Goal: Task Accomplishment & Management: Use online tool/utility

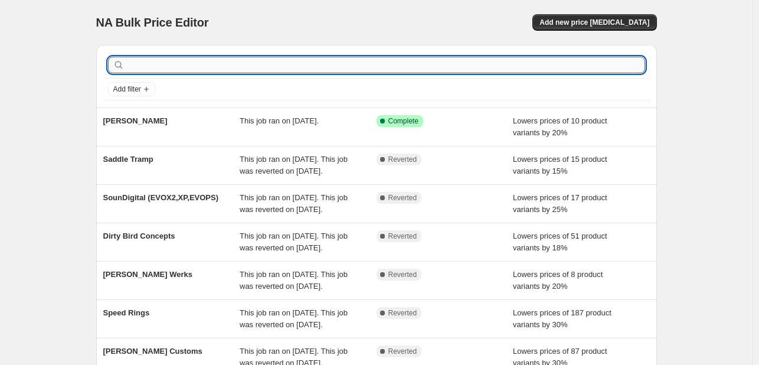
click at [242, 58] on input "text" at bounding box center [386, 65] width 518 height 17
type input "cica"
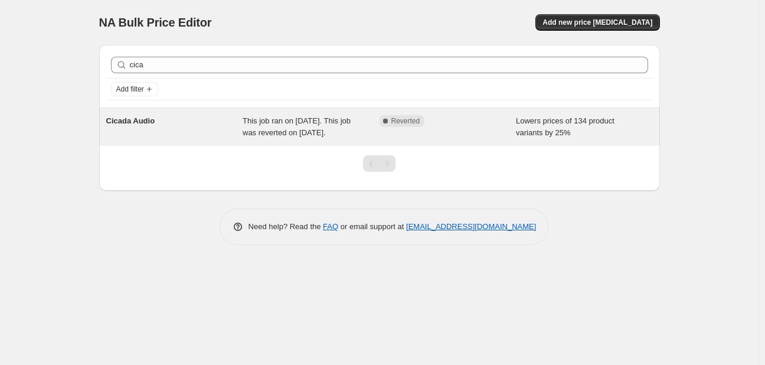
click at [158, 119] on div "Cicada Audio" at bounding box center [174, 127] width 137 height 24
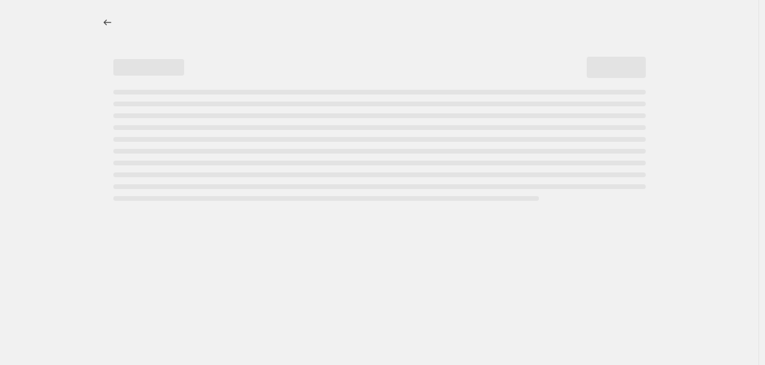
select select "percentage"
select select "vendor"
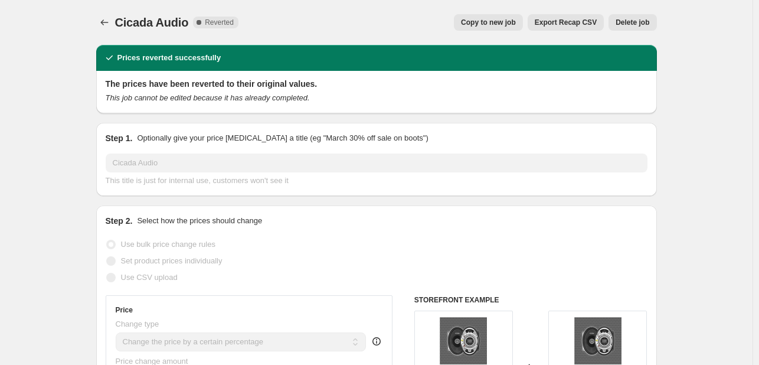
click at [632, 27] on span "Delete job" at bounding box center [633, 22] width 34 height 9
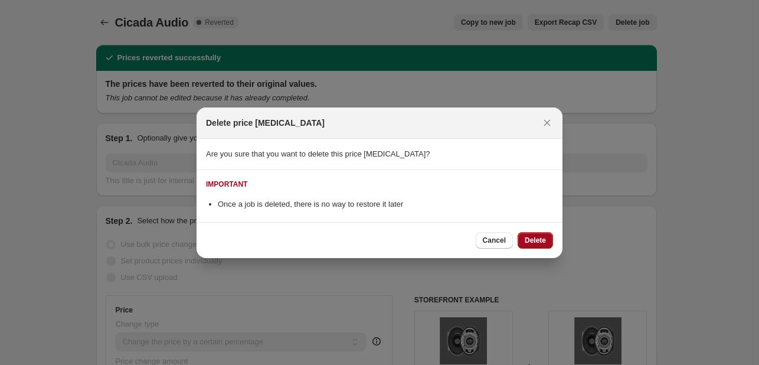
click at [519, 234] on button "Delete" at bounding box center [535, 240] width 35 height 17
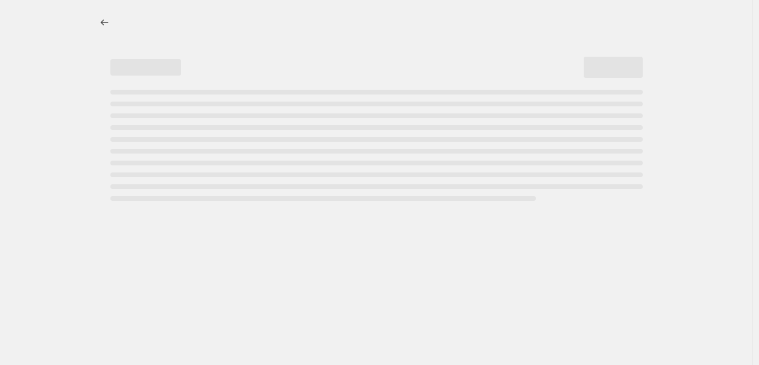
select select "percentage"
select select "vendor"
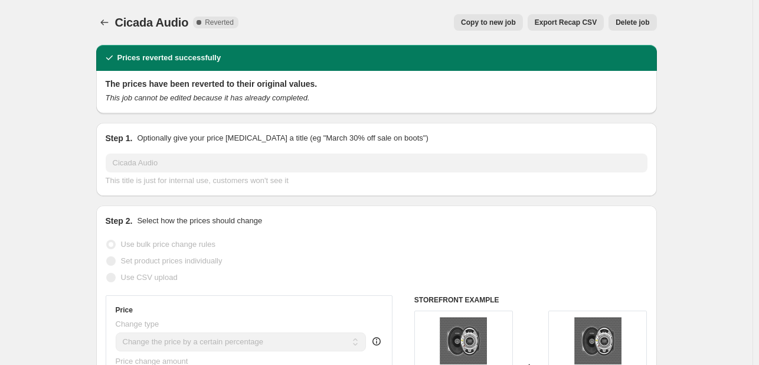
click at [512, 17] on button "Copy to new job" at bounding box center [488, 22] width 69 height 17
select select "percentage"
select select "vendor"
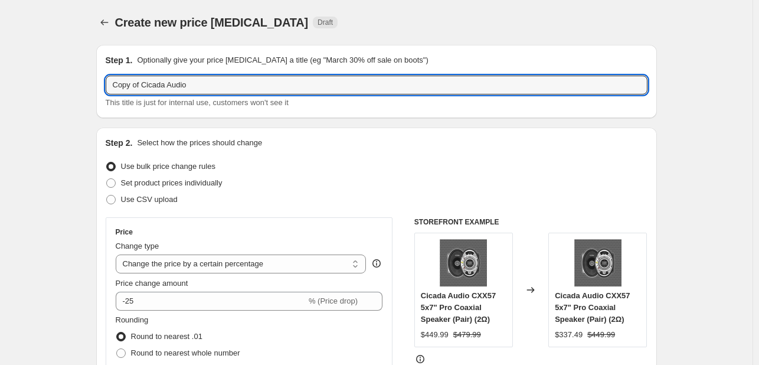
drag, startPoint x: 144, startPoint y: 86, endPoint x: 73, endPoint y: 81, distance: 71.0
type input "Cicada Audio"
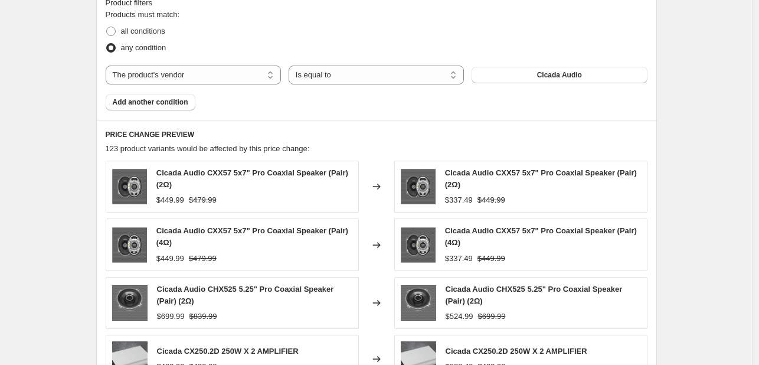
scroll to position [962, 0]
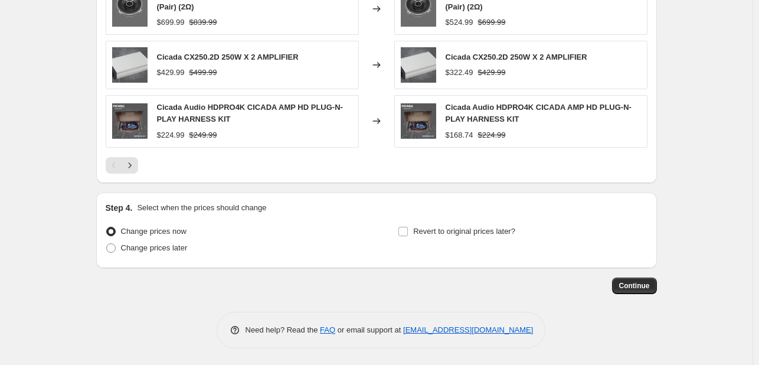
click at [636, 292] on button "Continue" at bounding box center [634, 285] width 45 height 17
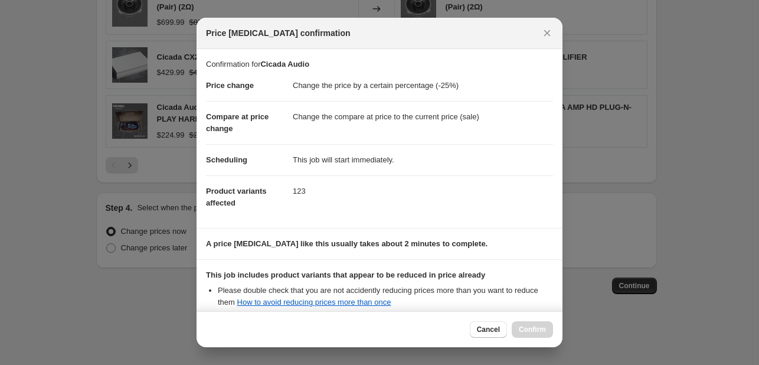
scroll to position [131, 0]
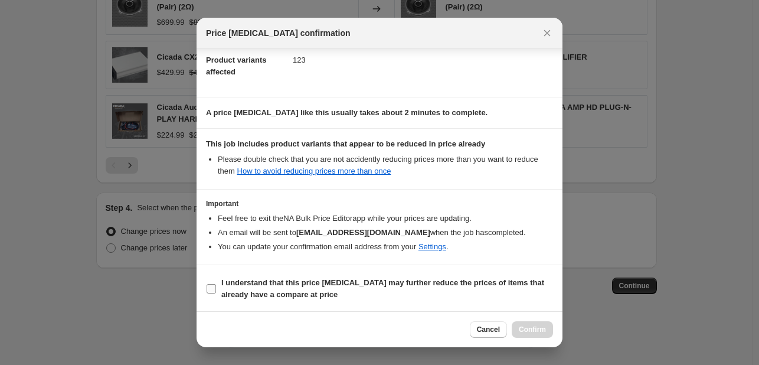
click at [311, 296] on span "I understand that this price [MEDICAL_DATA] may further reduce the prices of it…" at bounding box center [387, 289] width 332 height 24
click at [216, 293] on input "I understand that this price [MEDICAL_DATA] may further reduce the prices of it…" at bounding box center [211, 288] width 9 height 9
checkbox input "true"
click at [531, 320] on div "Cancel Confirm" at bounding box center [380, 329] width 366 height 36
drag, startPoint x: 531, startPoint y: 320, endPoint x: 524, endPoint y: 326, distance: 9.2
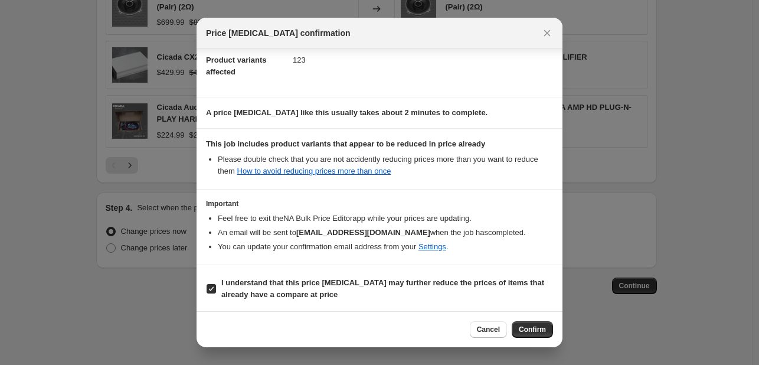
click at [524, 326] on span "Confirm" at bounding box center [532, 329] width 27 height 9
